Goal: Task Accomplishment & Management: Manage account settings

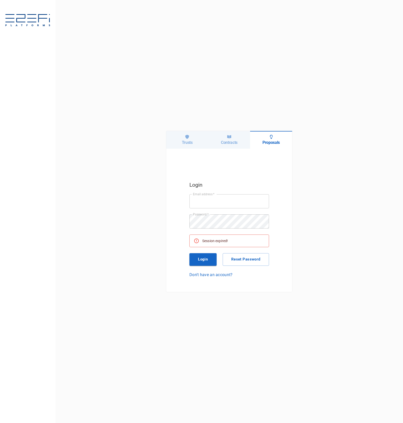
click at [183, 141] on h6 "Trusts" at bounding box center [187, 142] width 11 height 5
click at [240, 197] on input "Email address   *" at bounding box center [229, 201] width 80 height 14
type input "[PERSON_NAME][EMAIL_ADDRESS][DOMAIN_NAME]"
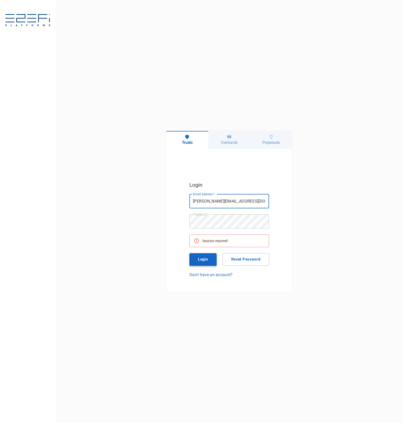
click at [202, 255] on button "Login" at bounding box center [202, 259] width 27 height 13
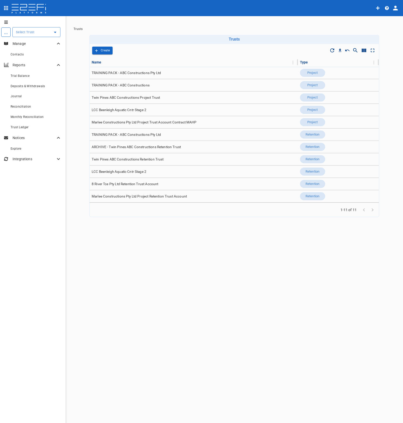
click at [396, 9] on icon "profile" at bounding box center [395, 8] width 5 height 5
click at [392, 20] on div "Organisation" at bounding box center [380, 22] width 29 height 8
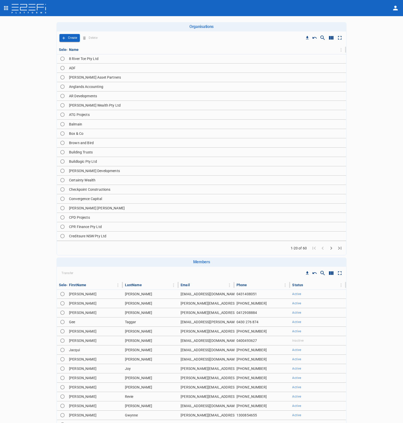
click at [328, 247] on icon "Go to next page" at bounding box center [331, 248] width 6 height 6
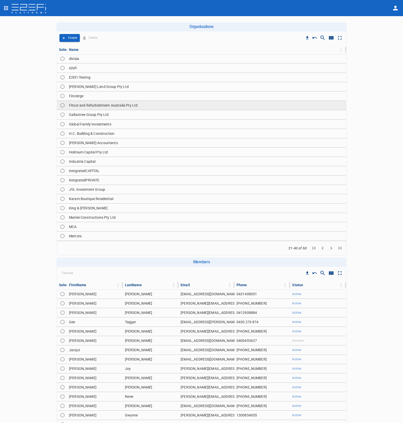
click at [123, 106] on td "Fitout and Refurbishment Australia Pty Ltd" at bounding box center [206, 105] width 279 height 9
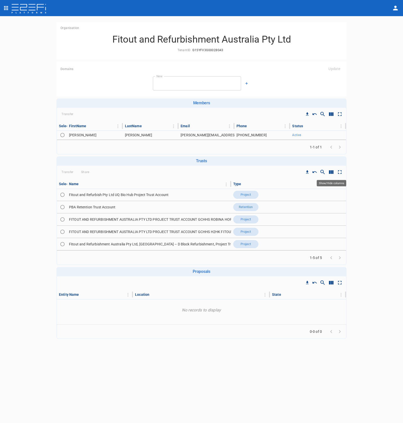
click at [331, 169] on icon "Show/Hide columns" at bounding box center [331, 172] width 6 height 6
click at [335, 212] on input "ID" at bounding box center [332, 209] width 29 height 10
checkbox input "true"
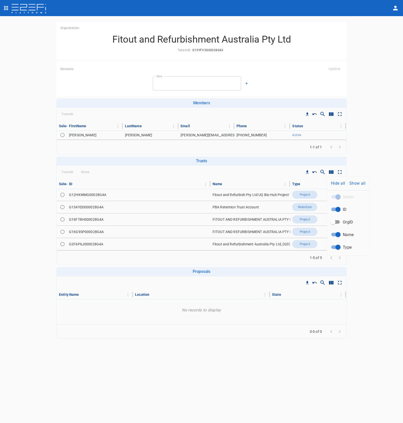
click at [214, 228] on div at bounding box center [201, 211] width 403 height 423
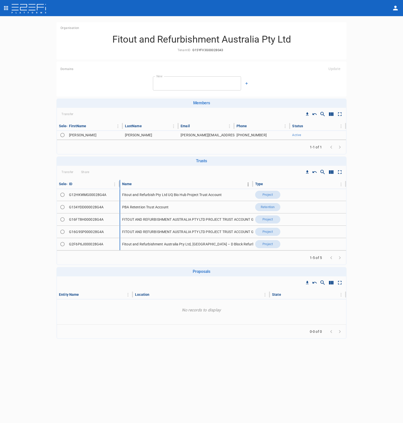
drag, startPoint x: 208, startPoint y: 185, endPoint x: 174, endPoint y: 185, distance: 33.5
click at [174, 185] on tr "Select ID Name Type" at bounding box center [201, 184] width 289 height 9
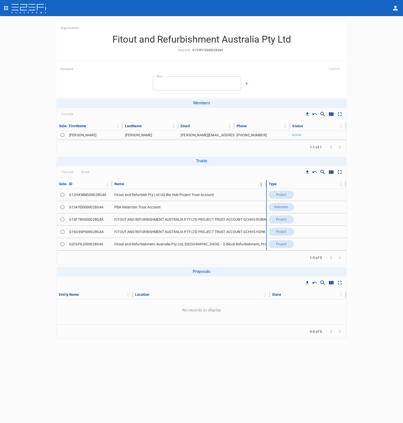
drag, startPoint x: 252, startPoint y: 185, endPoint x: 261, endPoint y: 187, distance: 9.3
click at [261, 187] on div "Name" at bounding box center [189, 184] width 150 height 6
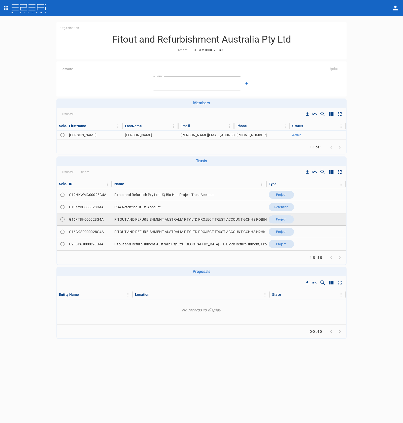
click at [63, 221] on input "Toggle select row" at bounding box center [62, 219] width 7 height 7
radio input "true"
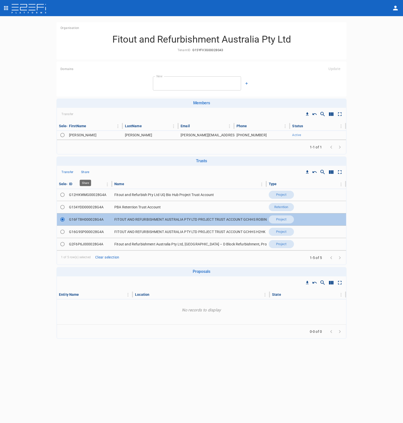
click at [87, 173] on p "Share" at bounding box center [85, 172] width 8 height 6
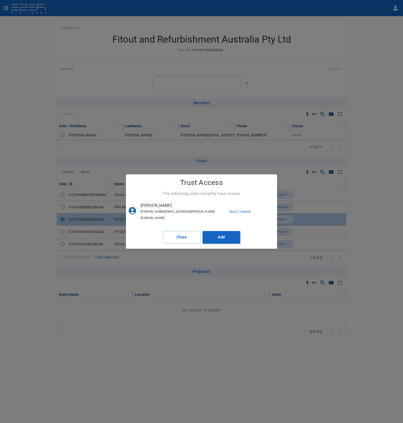
click at [112, 165] on div "Trust Access The following users currently have access [PERSON_NAME] [PERSON_NA…" at bounding box center [201, 211] width 403 height 423
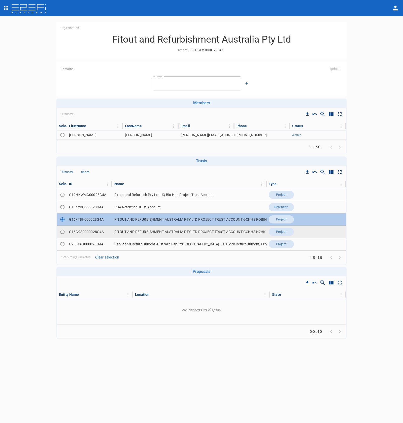
click at [62, 230] on input "Toggle select row" at bounding box center [62, 231] width 7 height 7
radio input "true"
radio input "false"
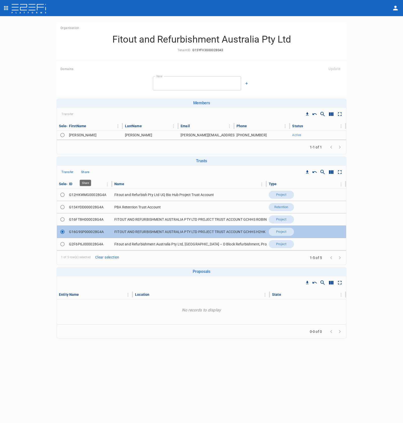
click at [90, 175] on button "Share" at bounding box center [85, 172] width 16 height 8
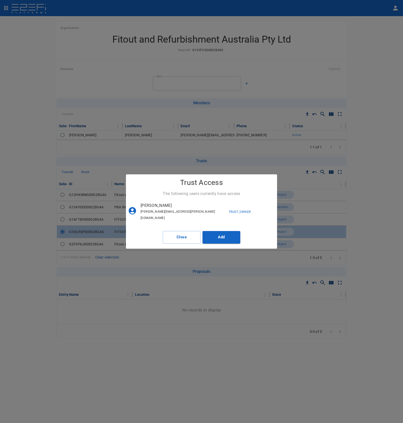
click at [89, 172] on div "Trust Access The following users currently have access [PERSON_NAME] [PERSON_NA…" at bounding box center [201, 211] width 403 height 423
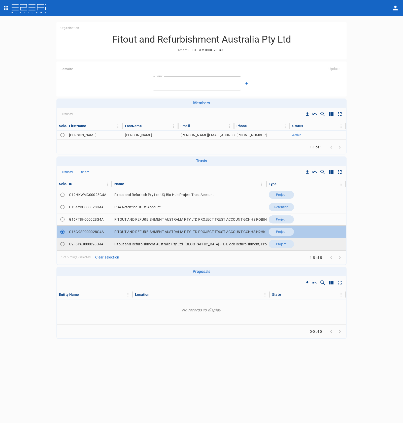
click at [61, 244] on input "Toggle select row" at bounding box center [62, 243] width 7 height 7
radio input "true"
radio input "false"
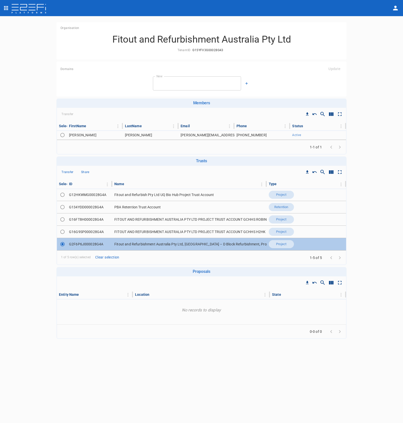
click at [83, 175] on button "Share" at bounding box center [85, 172] width 16 height 8
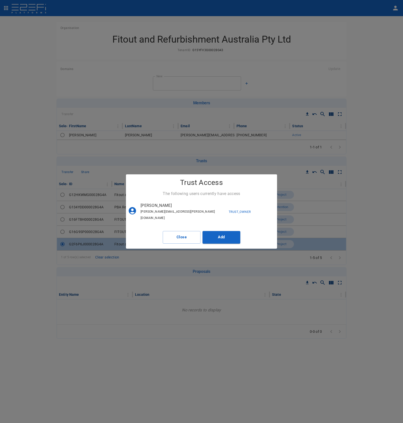
click at [84, 175] on div "Trust Access The following users currently have access [PERSON_NAME] [PERSON_NA…" at bounding box center [201, 211] width 403 height 423
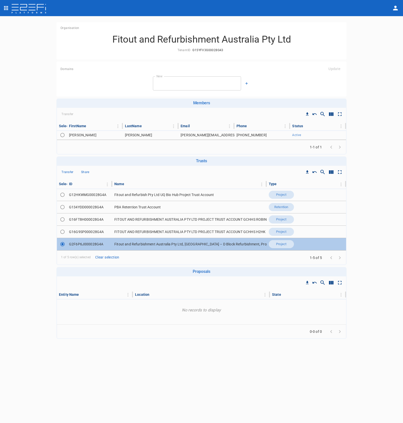
click at [24, 257] on div "Organisation Fitout and Refurbishment Australia Pty Ltd TenantID G15YFV3G00028G…" at bounding box center [201, 219] width 403 height 407
click at [85, 218] on td "G16FT8H000028G4A" at bounding box center [89, 219] width 45 height 12
copy td "G16FT8H000028G4A"
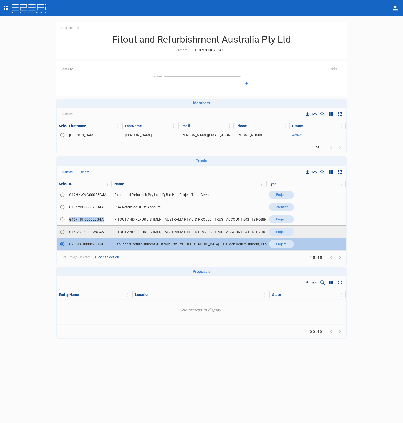
click at [92, 229] on td "G16G9SP000028G4A" at bounding box center [89, 231] width 45 height 12
copy td "G16G9SP000028G4A"
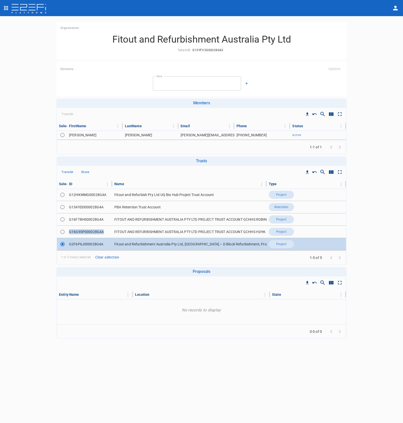
click at [92, 243] on td "G2F6P6J000028G4A" at bounding box center [89, 244] width 45 height 12
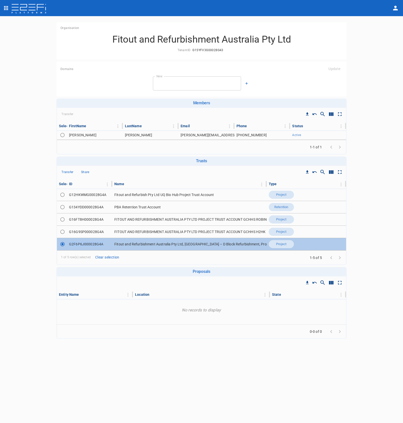
copy td "G2F6P6J000028G4A"
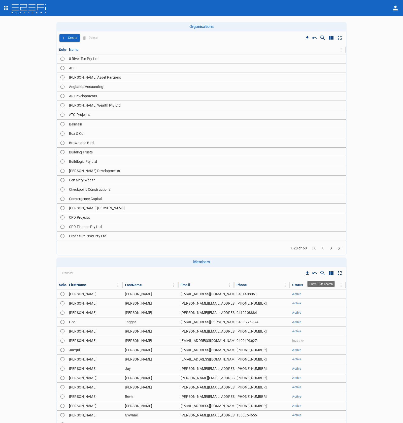
click at [323, 273] on icon "Show/Hide search" at bounding box center [322, 273] width 6 height 6
type input "[PERSON_NAME]"
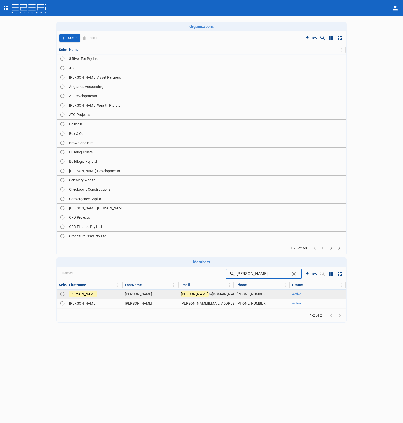
click at [178, 295] on td "[PERSON_NAME]" at bounding box center [151, 293] width 56 height 9
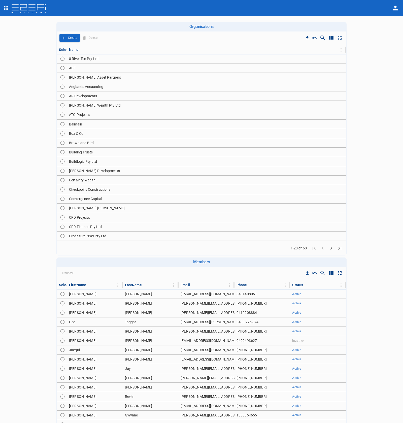
click at [328, 247] on icon "Go to next page" at bounding box center [331, 248] width 6 height 6
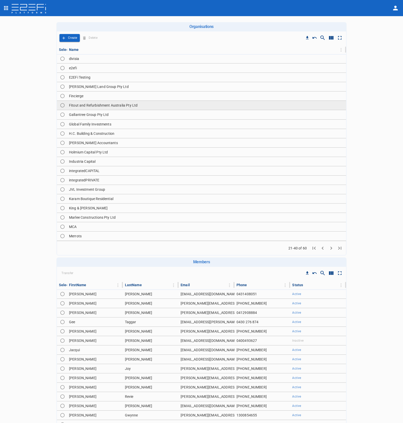
click at [144, 108] on td "Fitout and Refurbishment Australia Pty Ltd" at bounding box center [206, 105] width 279 height 9
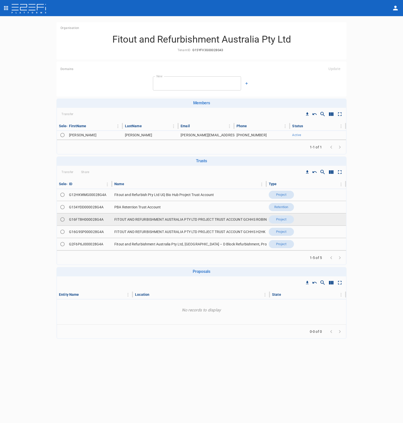
click at [62, 220] on input "Toggle select row" at bounding box center [62, 219] width 7 height 7
radio input "true"
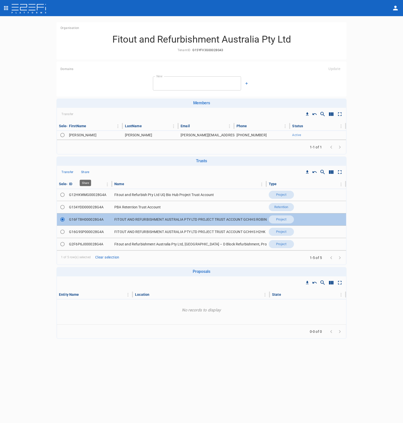
click at [84, 173] on p "Share" at bounding box center [85, 172] width 8 height 6
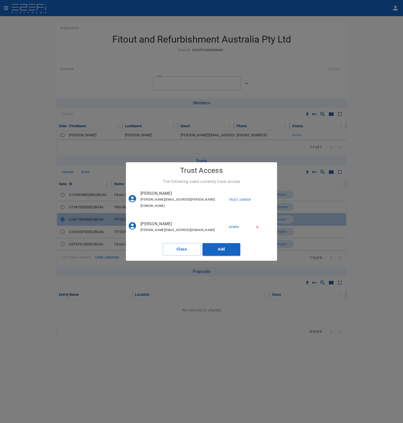
click at [84, 173] on div "Trust Access The following users currently have access [PERSON_NAME] [PERSON_NA…" at bounding box center [201, 211] width 403 height 423
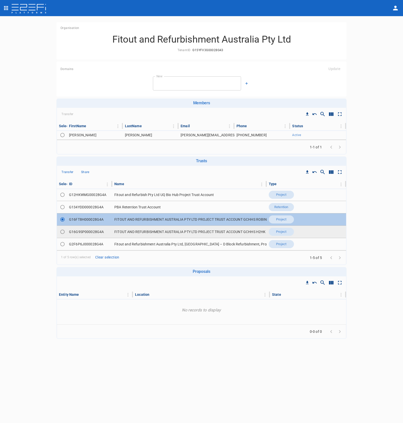
click at [60, 230] on input "Toggle select row" at bounding box center [62, 231] width 7 height 7
radio input "true"
radio input "false"
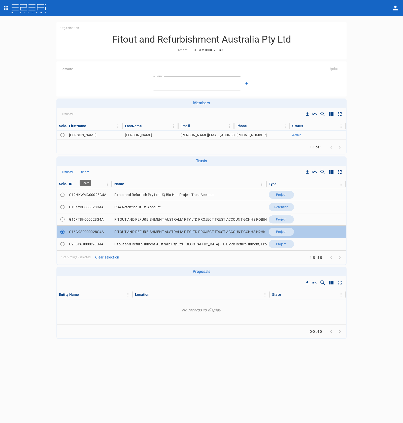
click at [87, 173] on p "Share" at bounding box center [85, 172] width 8 height 6
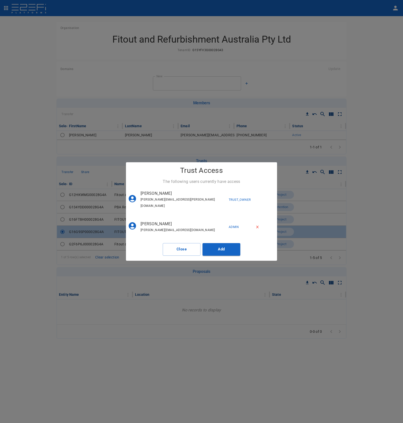
click at [87, 173] on div "Trust Access The following users currently have access [PERSON_NAME] [PERSON_NA…" at bounding box center [201, 211] width 403 height 423
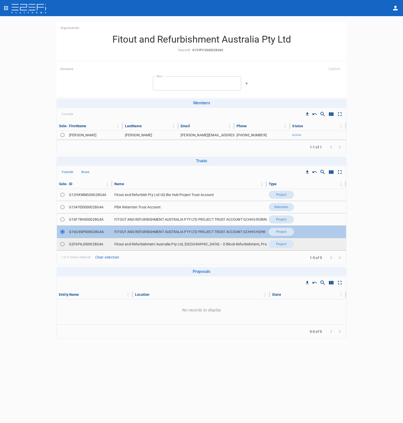
click at [63, 246] on input "Toggle select row" at bounding box center [62, 243] width 7 height 7
radio input "true"
radio input "false"
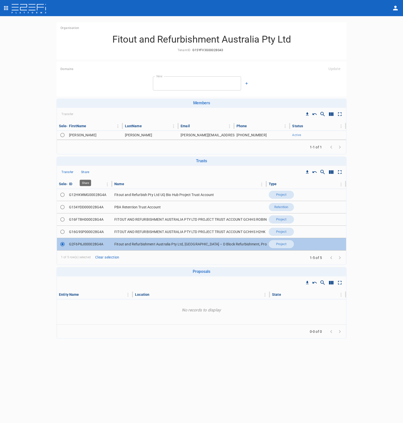
click at [90, 173] on button "Share" at bounding box center [85, 172] width 16 height 8
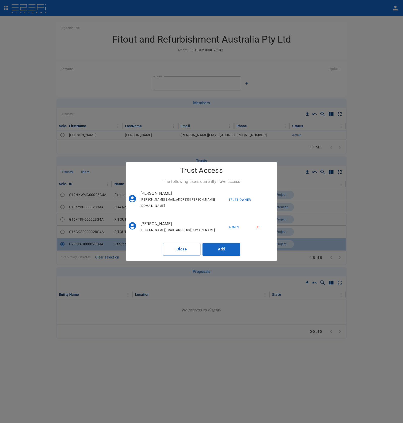
click at [352, 40] on div "Trust Access The following users currently have access [PERSON_NAME] [PERSON_NA…" at bounding box center [201, 211] width 403 height 423
